Goal: Find specific page/section: Find specific page/section

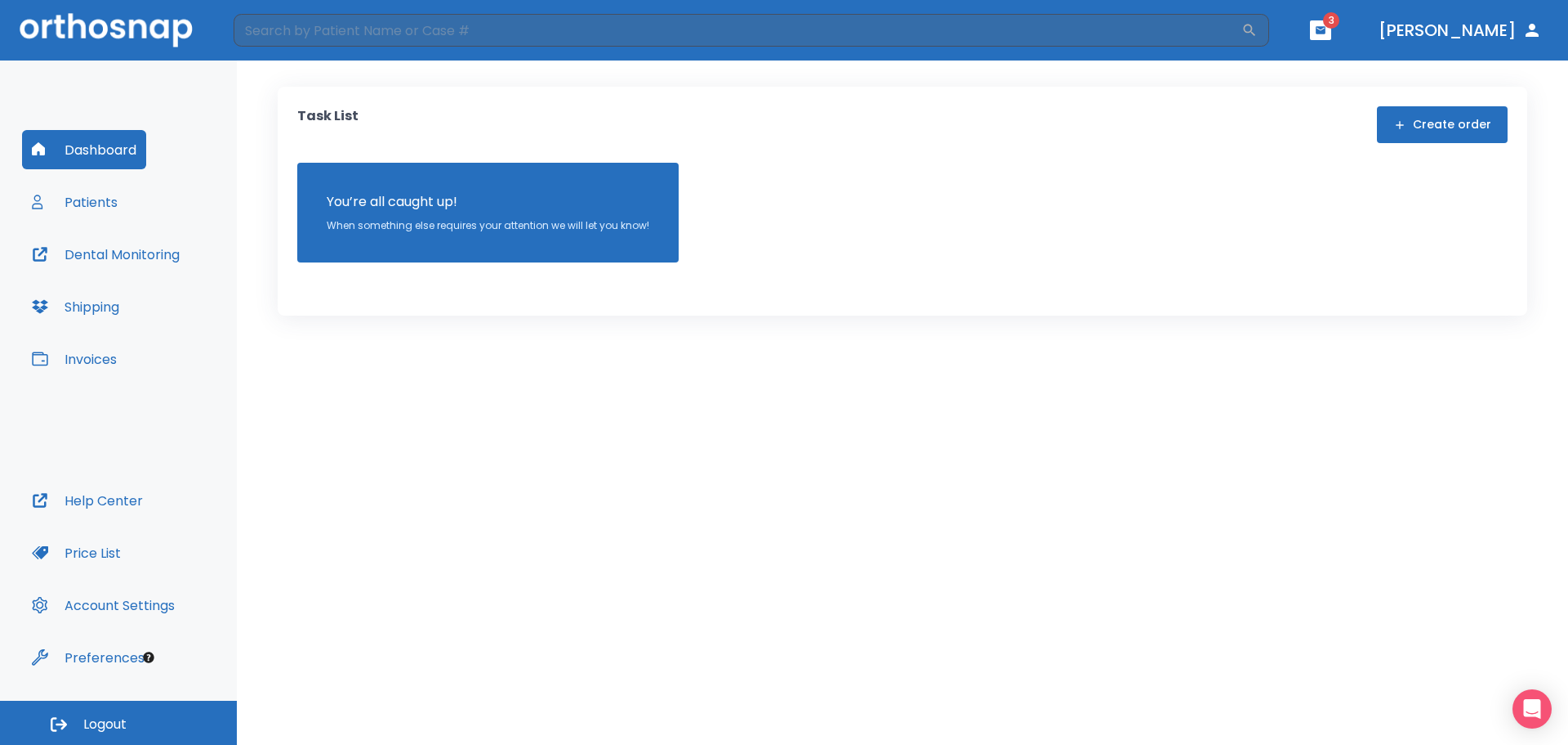
click at [1339, 27] on span "3" at bounding box center [1331, 20] width 17 height 17
click at [1326, 32] on icon "button" at bounding box center [1320, 29] width 10 height 7
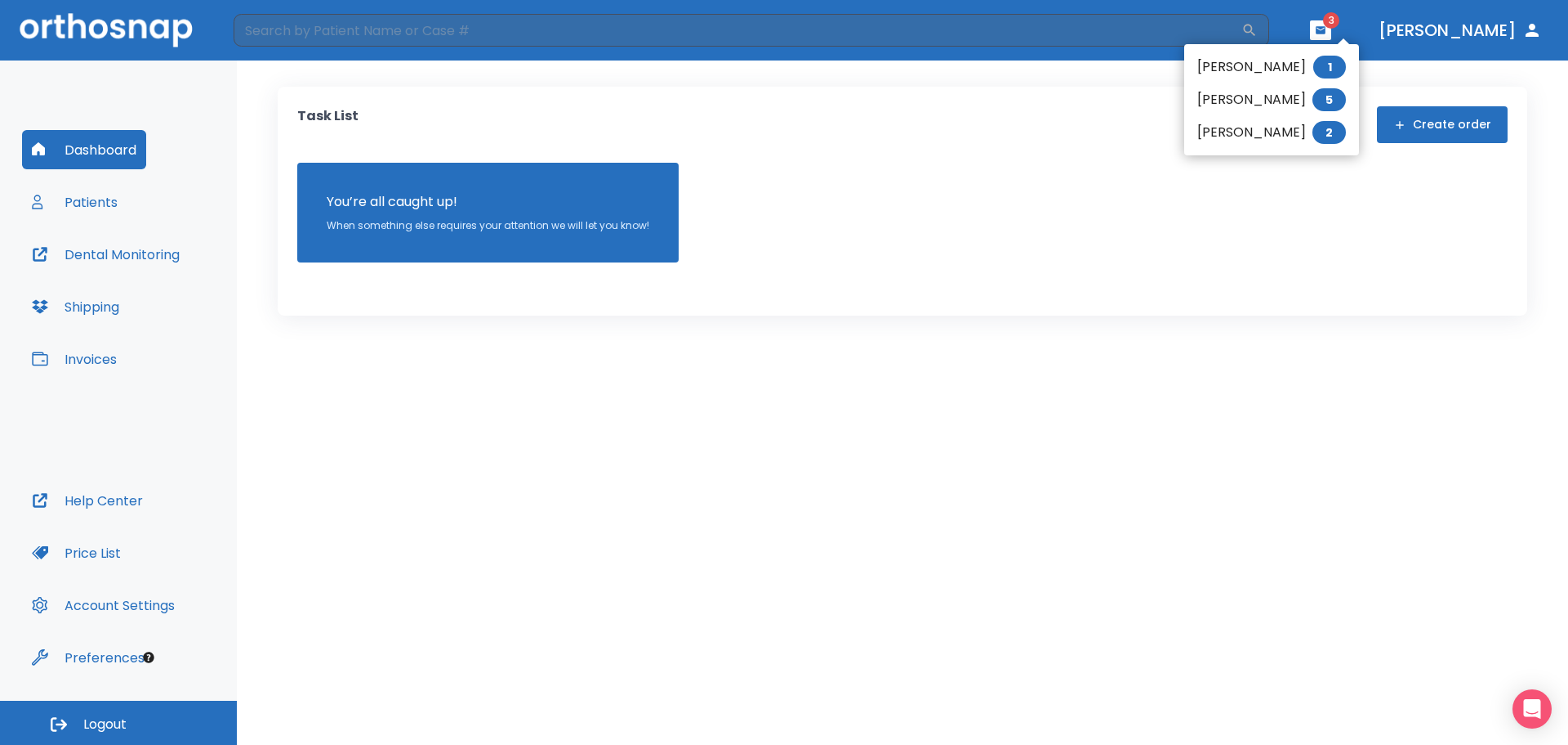
click at [1229, 63] on li "[PERSON_NAME] 1" at bounding box center [1271, 67] width 174 height 33
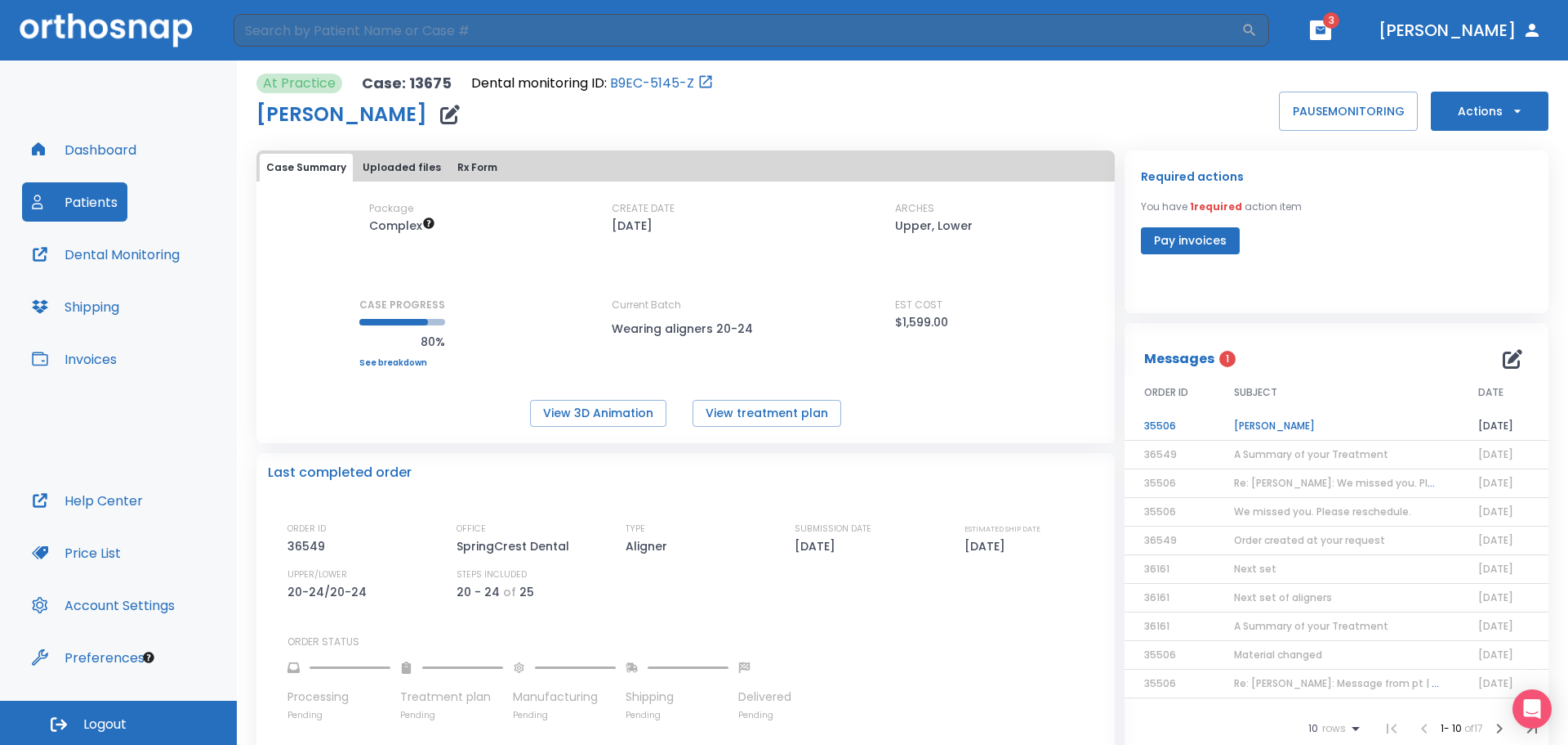
click at [1273, 427] on td "[PERSON_NAME]" at bounding box center [1337, 425] width 244 height 28
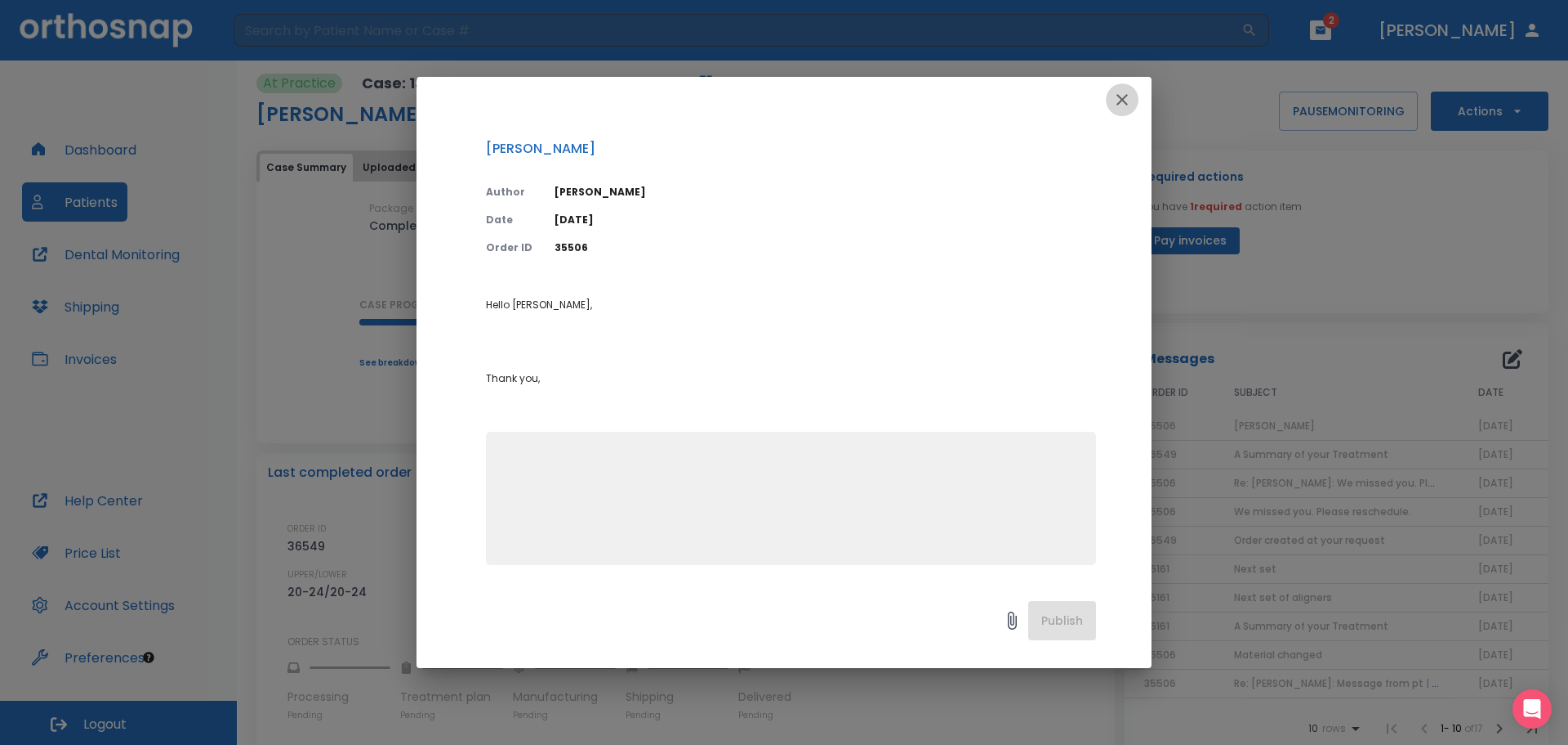
click at [1124, 101] on icon "button" at bounding box center [1122, 99] width 11 height 11
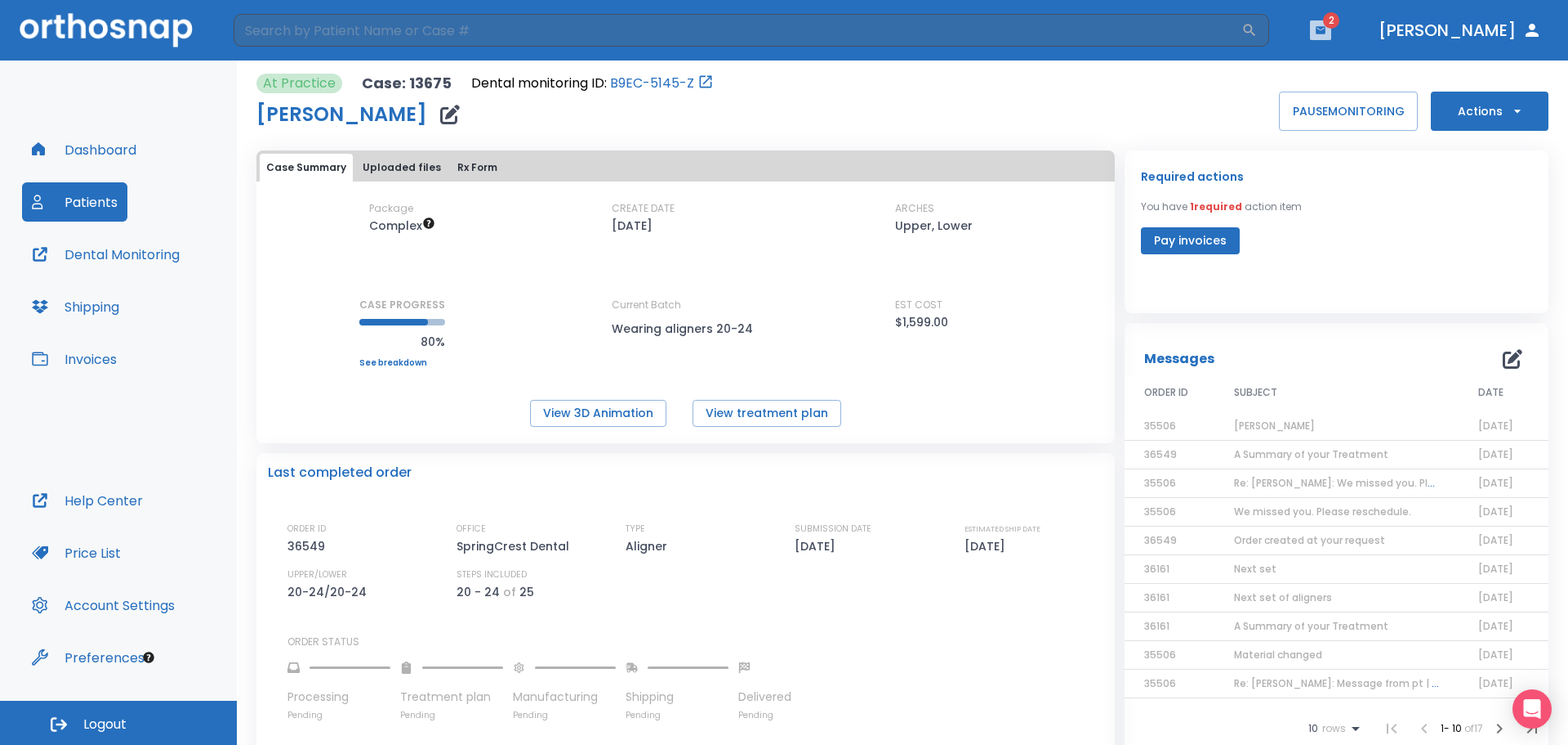
click at [1331, 22] on button "button" at bounding box center [1320, 29] width 21 height 19
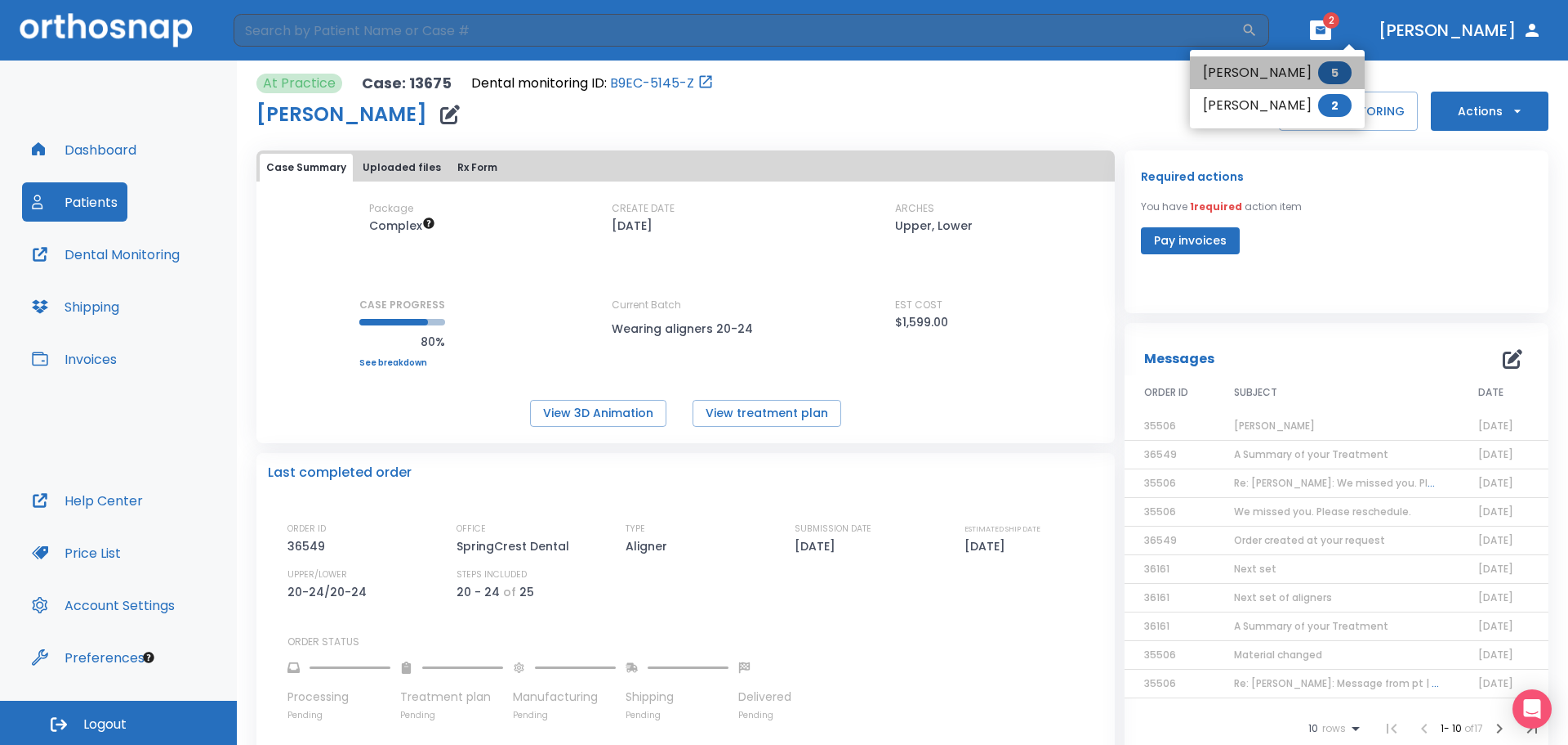
click at [1282, 67] on li "[PERSON_NAME] 5" at bounding box center [1277, 73] width 174 height 33
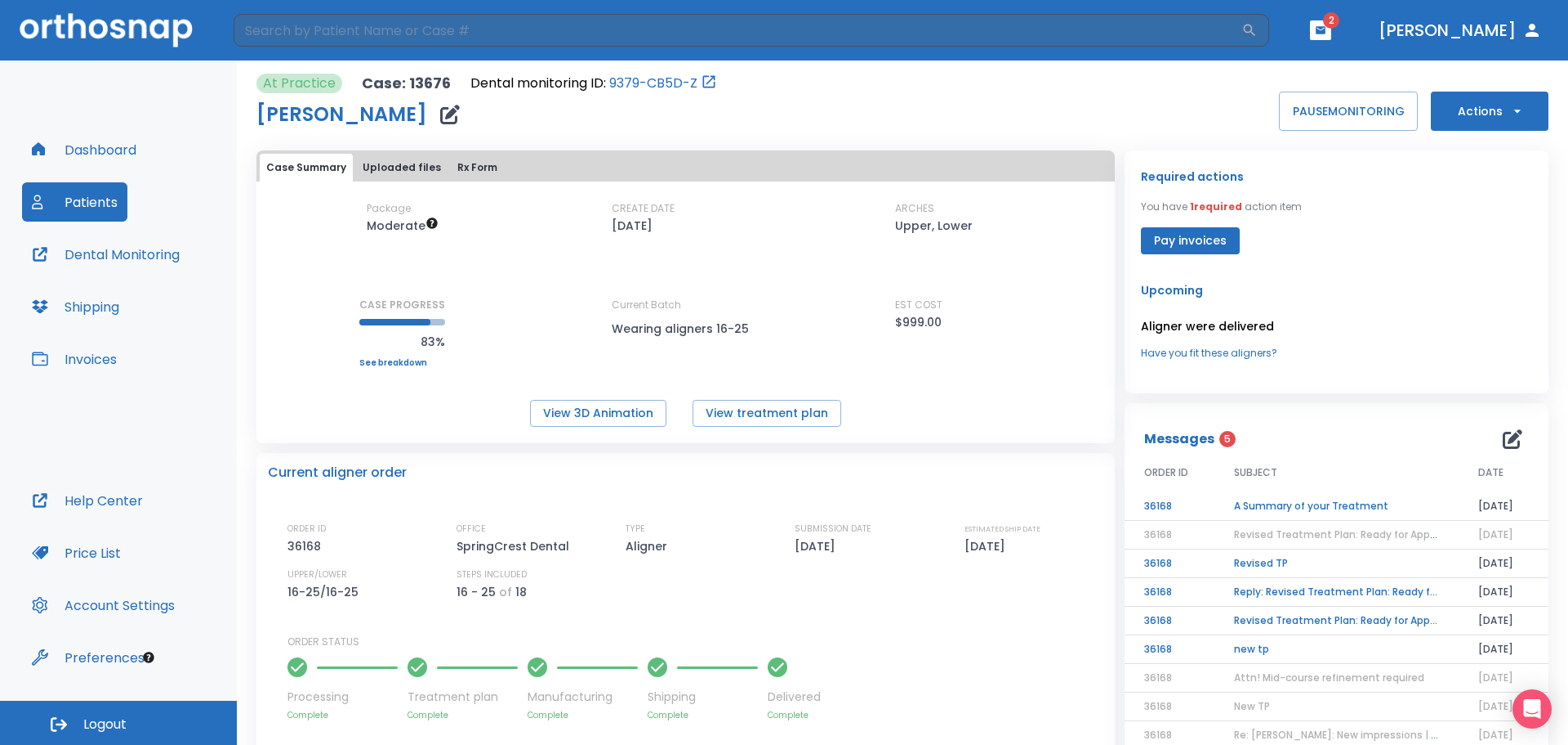
click at [85, 210] on button "Patients" at bounding box center [74, 201] width 106 height 40
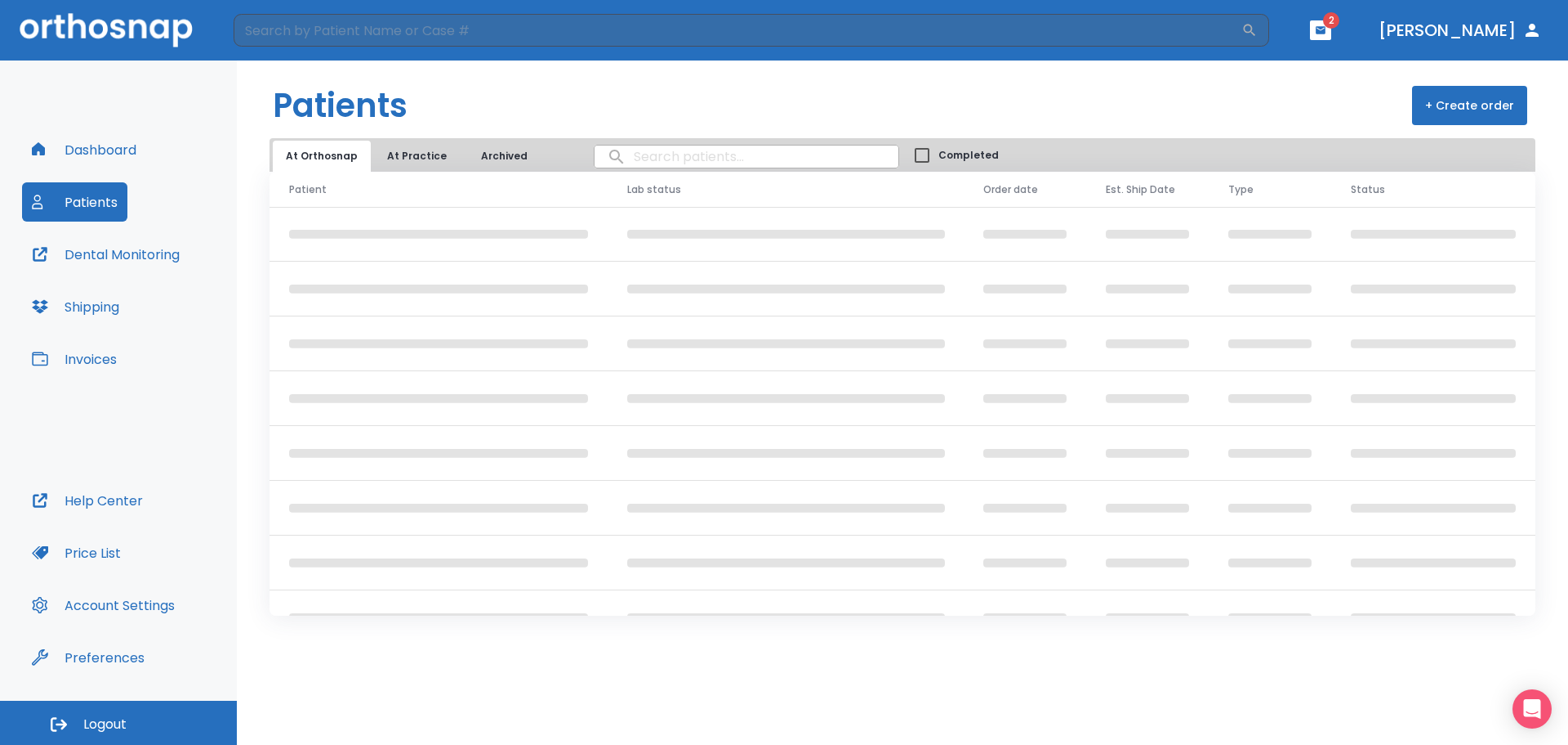
click at [746, 158] on input "search" at bounding box center [746, 156] width 304 height 32
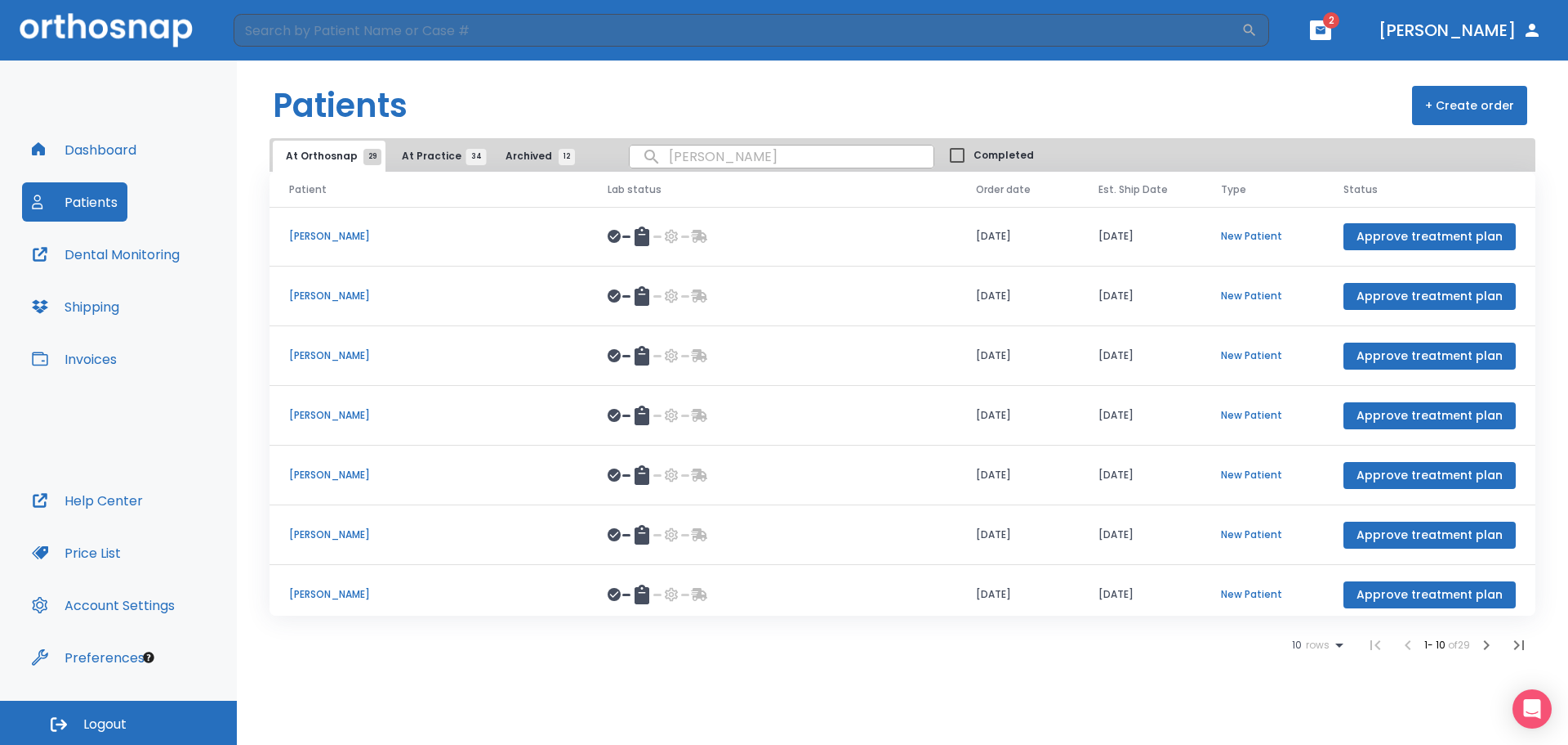
type input "[PERSON_NAME]"
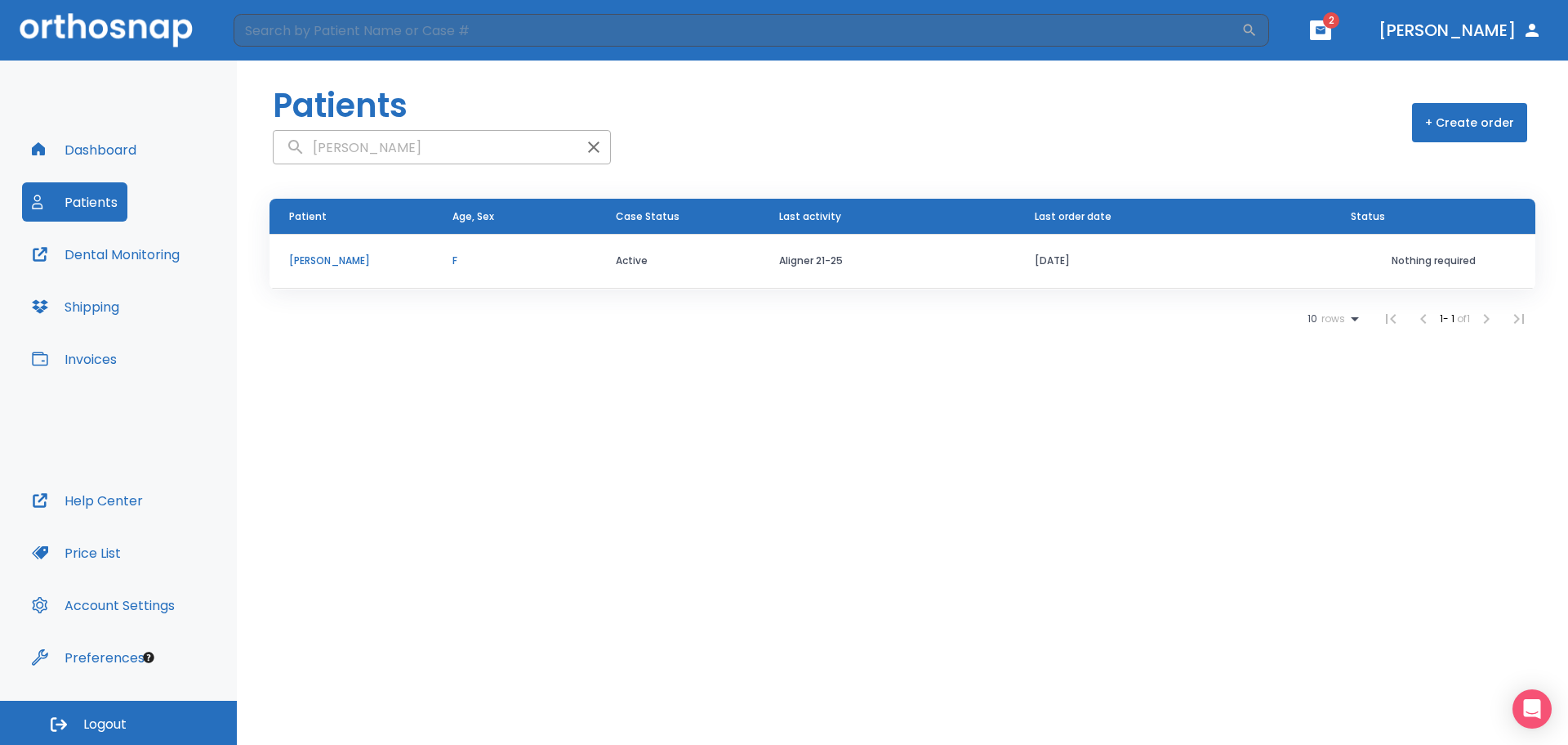
click at [353, 261] on p "[PERSON_NAME]" at bounding box center [351, 261] width 124 height 15
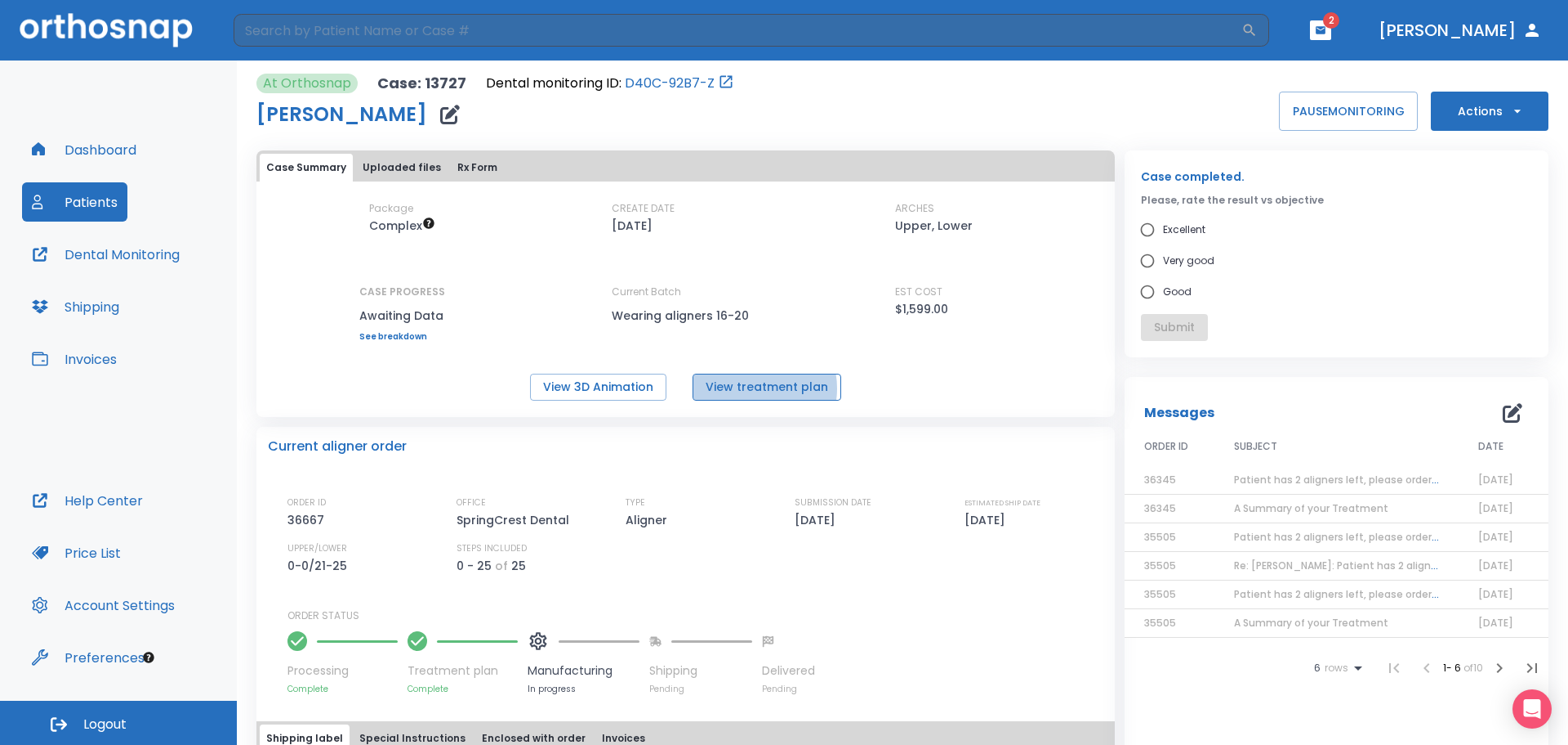
click at [754, 389] on button "View treatment plan" at bounding box center [767, 387] width 149 height 27
click at [97, 213] on button "Patients" at bounding box center [74, 201] width 106 height 40
